Goal: Task Accomplishment & Management: Use online tool/utility

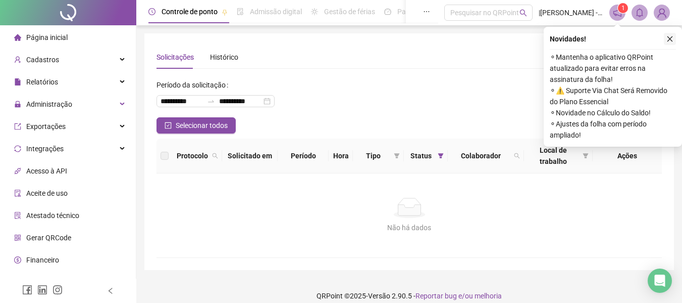
click at [669, 37] on icon "close" at bounding box center [670, 38] width 7 height 7
